Goal: Communication & Community: Answer question/provide support

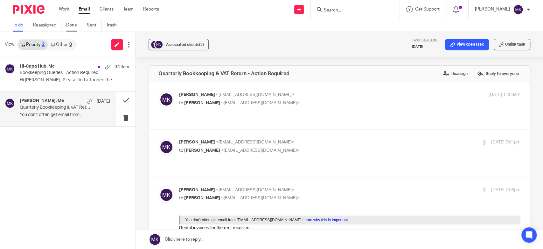
scroll to position [212, 0]
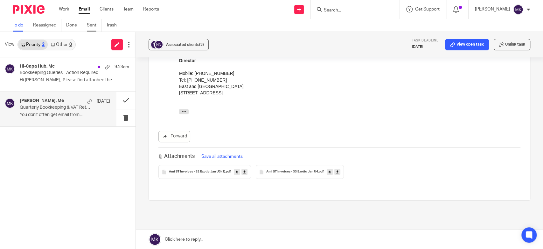
click at [91, 24] on link "Sent" at bounding box center [94, 25] width 15 height 12
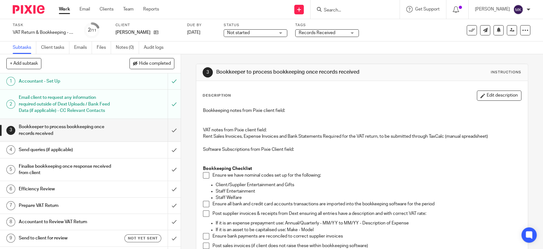
click at [67, 9] on link "Work" at bounding box center [64, 9] width 11 height 6
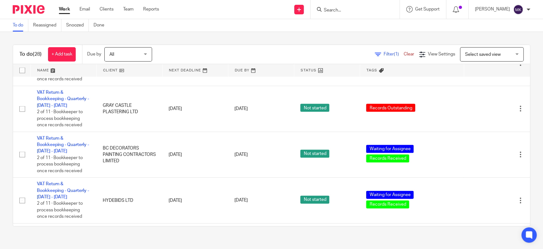
scroll to position [1058, 0]
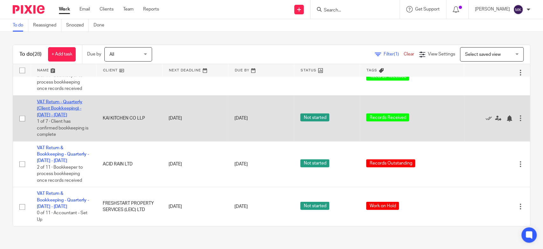
click at [54, 105] on link "VAT Return - Quarterly (Client Bookkeeping) - [DATE] - [DATE]" at bounding box center [60, 109] width 46 height 18
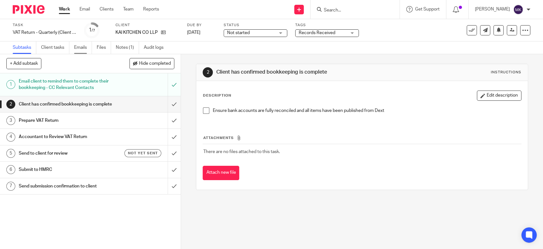
click at [87, 50] on link "Emails" at bounding box center [83, 47] width 18 height 12
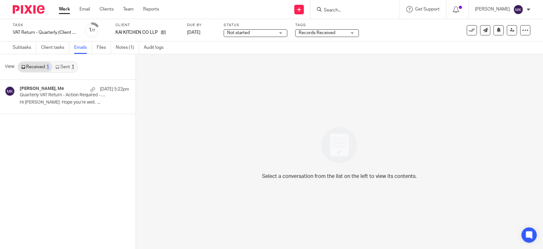
click at [70, 65] on link "Sent 1" at bounding box center [64, 67] width 25 height 10
click at [37, 66] on link "Received 1" at bounding box center [35, 67] width 34 height 10
click at [48, 97] on p "Quarterly VAT Return - Action Required - Please Complete Your Bookkeeping" at bounding box center [56, 94] width 72 height 5
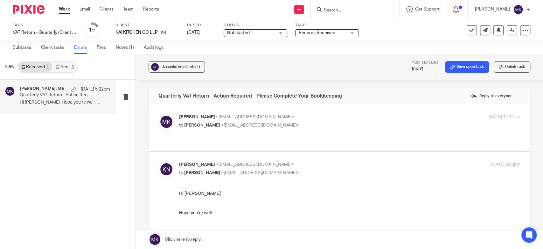
scroll to position [35, 0]
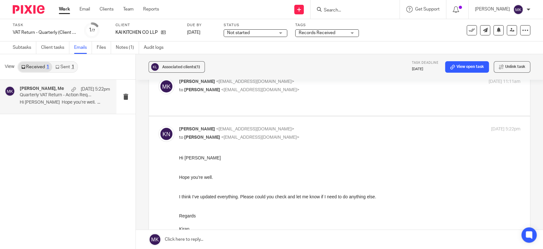
click at [241, 233] on link at bounding box center [339, 238] width 407 height 19
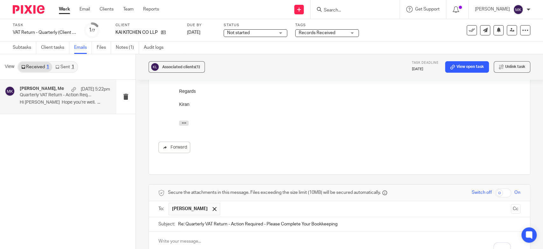
scroll to position [195, 0]
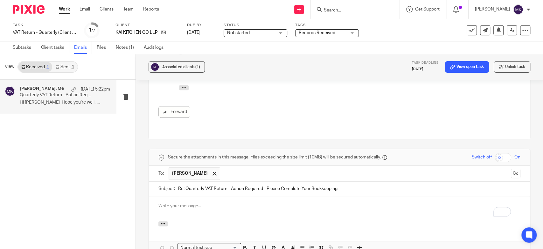
click at [191, 202] on p "To enrich screen reader interactions, please activate Accessibility in Grammarl…" at bounding box center [339, 205] width 362 height 6
click at [177, 202] on p "To enrich screen reader interactions, please activate Accessibility in Grammarl…" at bounding box center [339, 205] width 362 height 6
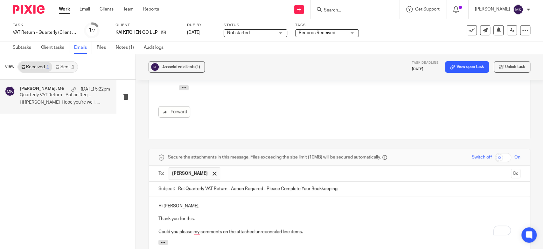
click at [193, 228] on p "Could you please my comments on the attached unreconciled line items." at bounding box center [339, 231] width 362 height 6
drag, startPoint x: 179, startPoint y: 219, endPoint x: 163, endPoint y: 213, distance: 16.5
click at [163, 213] on div "Hi Kiranjit, Thank you for this. Could you please my comments on the attached u…" at bounding box center [339, 217] width 381 height 43
click at [204, 228] on p "Please my comments on the attached unreconciled line items." at bounding box center [339, 231] width 362 height 6
click at [283, 222] on div "Hi Kiranjit, Thank you for this. Please my comments on the attached unreconcile…" at bounding box center [339, 217] width 381 height 43
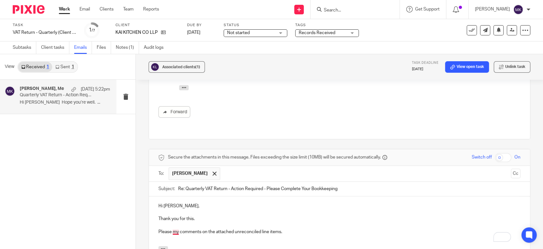
click at [175, 228] on p "Please my comments on the attached unreconciled line items." at bounding box center [339, 231] width 362 height 6
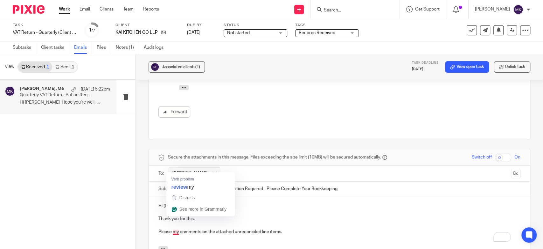
click at [173, 228] on p "Please my comments on the attached unreconciled line items." at bounding box center [339, 231] width 362 height 6
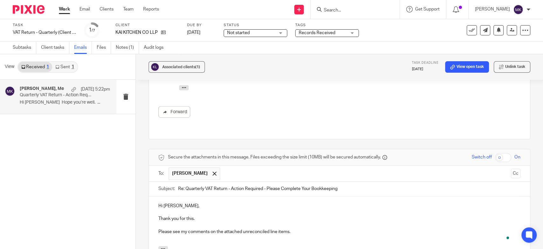
click at [314, 228] on p "Please see my comments on the attached unreconciled line items." at bounding box center [339, 231] width 362 height 6
drag, startPoint x: 263, startPoint y: 217, endPoint x: 158, endPoint y: 217, distance: 105.0
click at [158, 217] on div "Hi Kiranjit, Thank you for this. Please see my comments on the attached unrecon…" at bounding box center [339, 227] width 381 height 63
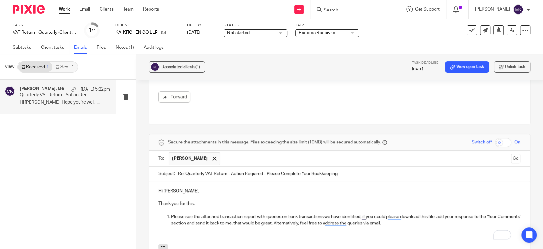
scroll to position [245, 0]
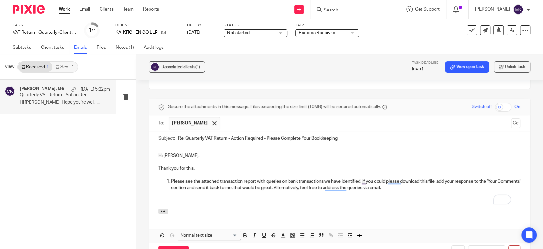
click at [417, 191] on p "To enrich screen reader interactions, please activate Accessibility in Grammarl…" at bounding box center [339, 194] width 362 height 6
click at [453, 245] on button "button" at bounding box center [458, 252] width 13 height 14
click at [455, 245] on button "button" at bounding box center [458, 252] width 13 height 14
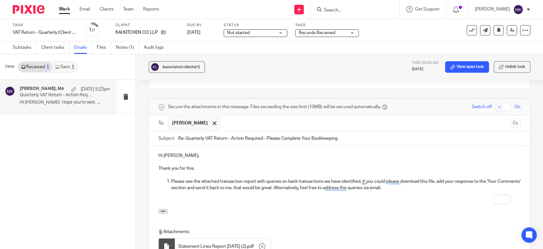
click at [347, 190] on div "Hi Kiranjit, Thank you for this. Please see the attached transaction report wit…" at bounding box center [339, 177] width 381 height 63
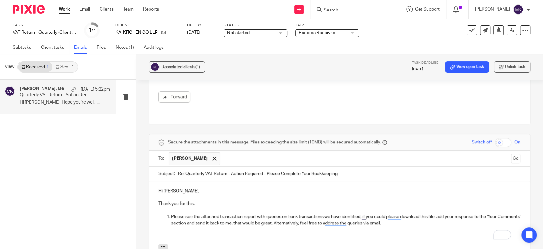
scroll to position [281, 0]
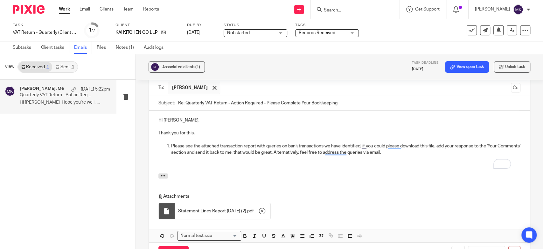
click at [184, 162] on p "To enrich screen reader interactions, please activate Accessibility in Grammarl…" at bounding box center [339, 165] width 362 height 6
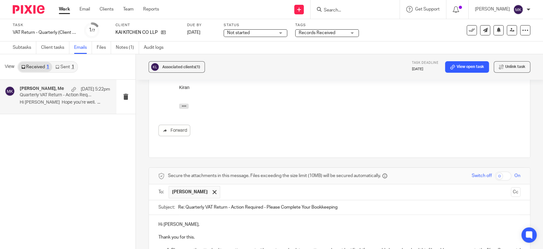
scroll to position [212, 0]
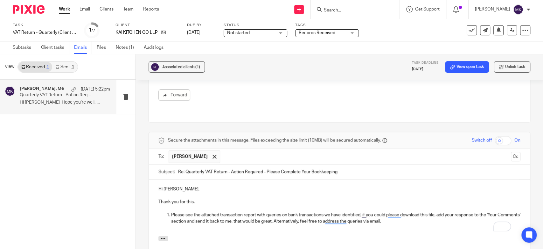
drag, startPoint x: 300, startPoint y: 156, endPoint x: 262, endPoint y: 155, distance: 38.8
click at [262, 165] on input "Re: Quarterly VAT Return - Action Required - Please Complete Your Bookkeeping" at bounding box center [349, 172] width 342 height 14
type input "Re: Quarterly VAT Return - Action Required"
click at [308, 218] on div "Hi Kiranjit, Thank you for this. Please see the attached transaction report wit…" at bounding box center [339, 207] width 381 height 56
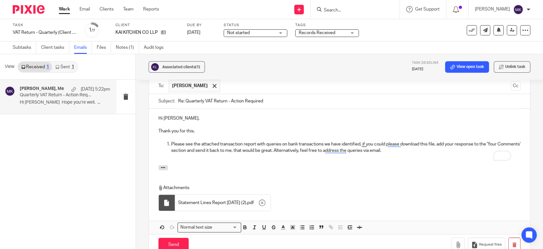
drag, startPoint x: 183, startPoint y: 223, endPoint x: 285, endPoint y: 162, distance: 119.5
click at [285, 162] on form "Secure the attachments in this message. Files exceeding the size limit (10MB) w…" at bounding box center [339, 157] width 381 height 193
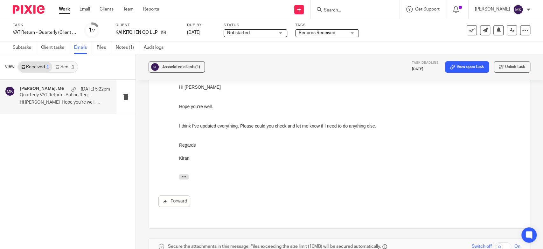
scroll to position [0, 0]
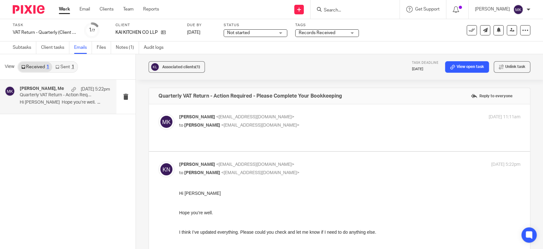
click at [300, 118] on p "Moiz Khatri <moizkhatri@taxassist.co.uk>" at bounding box center [293, 117] width 228 height 7
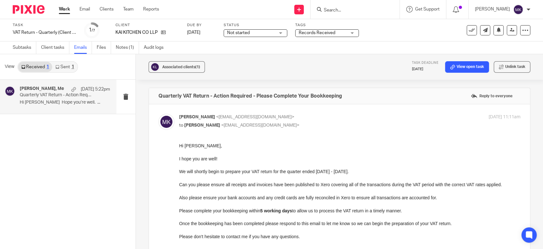
click at [300, 118] on p "Moiz Khatri <moizkhatri@taxassist.co.uk>" at bounding box center [293, 117] width 228 height 7
checkbox input "false"
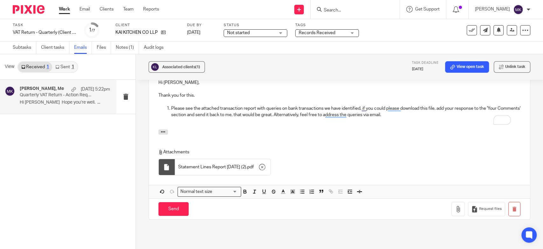
scroll to position [283, 0]
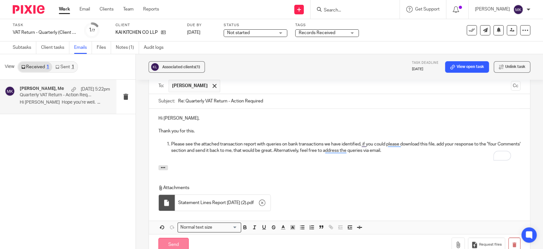
click at [181, 237] on input "Send" at bounding box center [173, 244] width 30 height 14
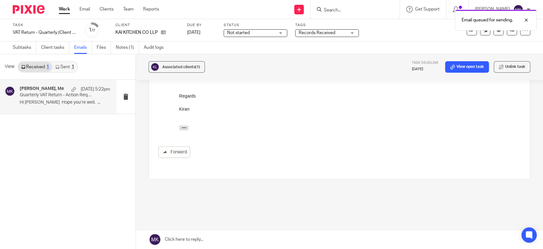
scroll to position [0, 0]
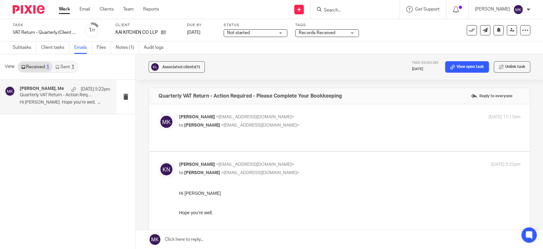
click at [328, 33] on span "Records Received" at bounding box center [317, 33] width 37 height 4
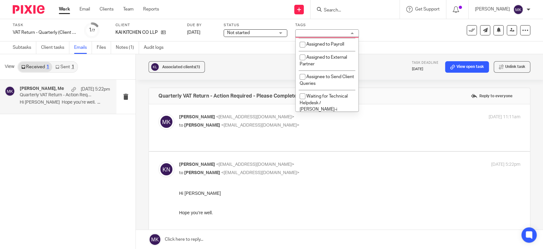
scroll to position [106, 0]
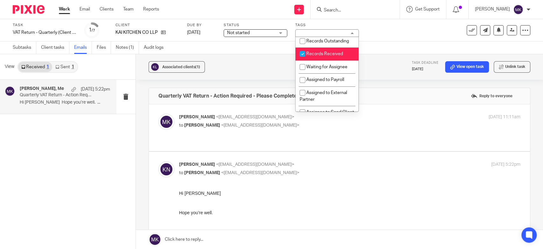
click at [331, 56] on span "Records Received" at bounding box center [324, 54] width 37 height 4
checkbox input "false"
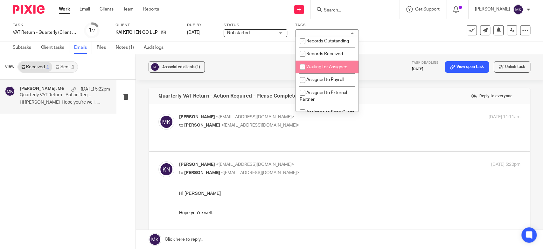
click at [329, 71] on li "Waiting for Assignee" at bounding box center [327, 66] width 63 height 13
checkbox input "false"
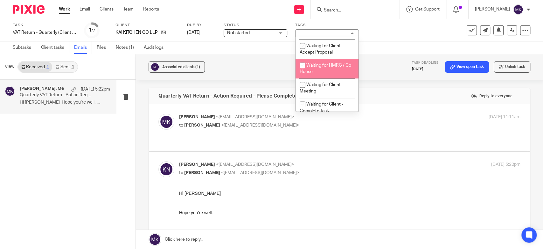
scroll to position [354, 0]
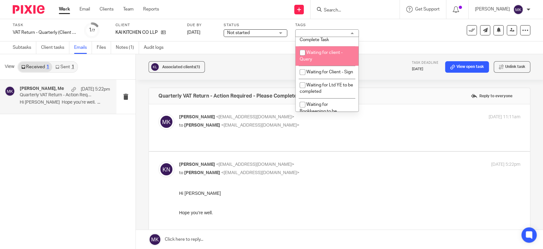
click at [326, 60] on span "Waiting for client - Query" at bounding box center [321, 55] width 43 height 11
checkbox input "true"
click at [397, 33] on div "Task VAT Return - Quarterly (Client Bookkeeping) - May - July, 2025 Save VAT Re…" at bounding box center [229, 30] width 432 height 15
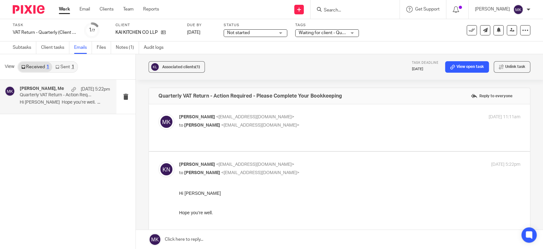
click at [249, 31] on span "Not started" at bounding box center [238, 33] width 23 height 4
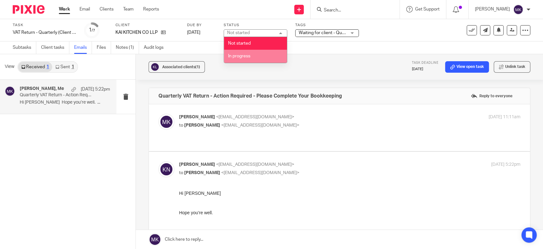
click at [239, 56] on span "In progress" at bounding box center [239, 56] width 22 height 4
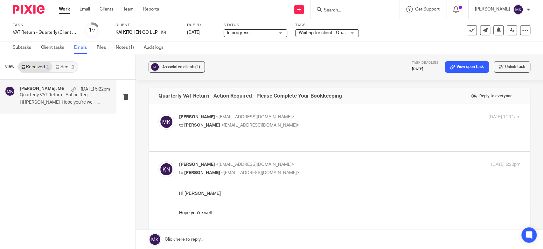
click at [382, 39] on div "Task VAT Return - Quarterly (Client Bookkeeping) - May - July, 2025 Save VAT Re…" at bounding box center [271, 30] width 543 height 22
click at [83, 7] on link "Email" at bounding box center [85, 9] width 11 height 6
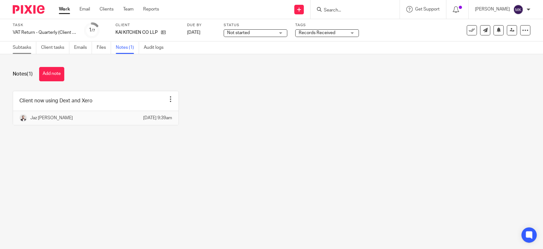
click at [31, 47] on link "Subtasks" at bounding box center [25, 47] width 24 height 12
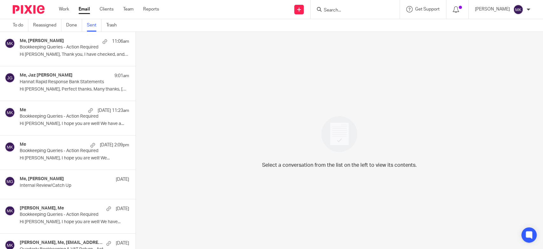
click at [66, 125] on p "Hi Sam, I hope you are well! We have a..." at bounding box center [74, 123] width 109 height 5
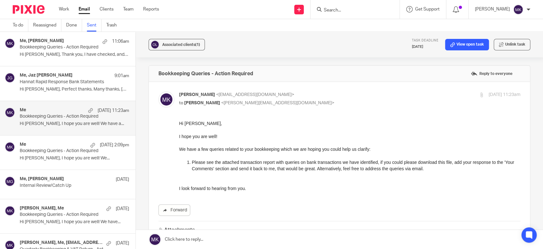
drag, startPoint x: 192, startPoint y: 161, endPoint x: 425, endPoint y: 174, distance: 234.0
click at [425, 174] on li "Please see the attached transaction report with queries on bank transactions we…" at bounding box center [356, 168] width 329 height 19
copy p "Please see the attached transaction report with queries on bank transactions we…"
click at [66, 13] on div "Work Email Clients Team Reports Work Email Clients Team Reports Settings" at bounding box center [111, 9] width 116 height 19
click at [66, 8] on link "Work" at bounding box center [64, 9] width 10 height 6
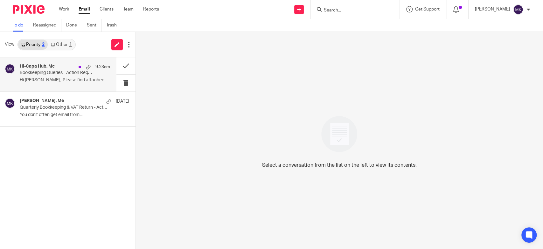
click at [47, 72] on p "Bookkeeping Queries - Action Required" at bounding box center [56, 72] width 72 height 5
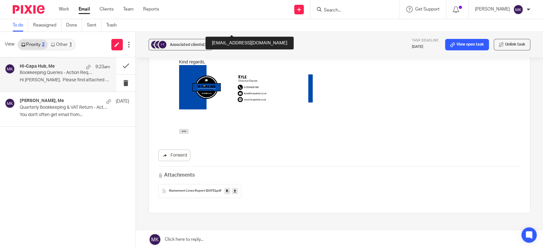
scroll to position [177, 0]
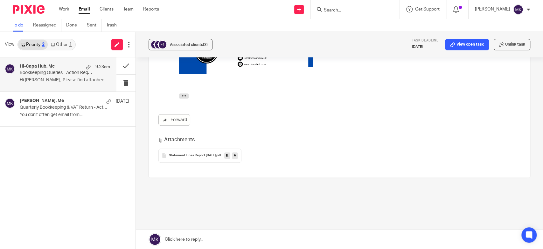
click at [236, 153] on icon at bounding box center [235, 155] width 2 height 5
